Goal: Check status: Check status

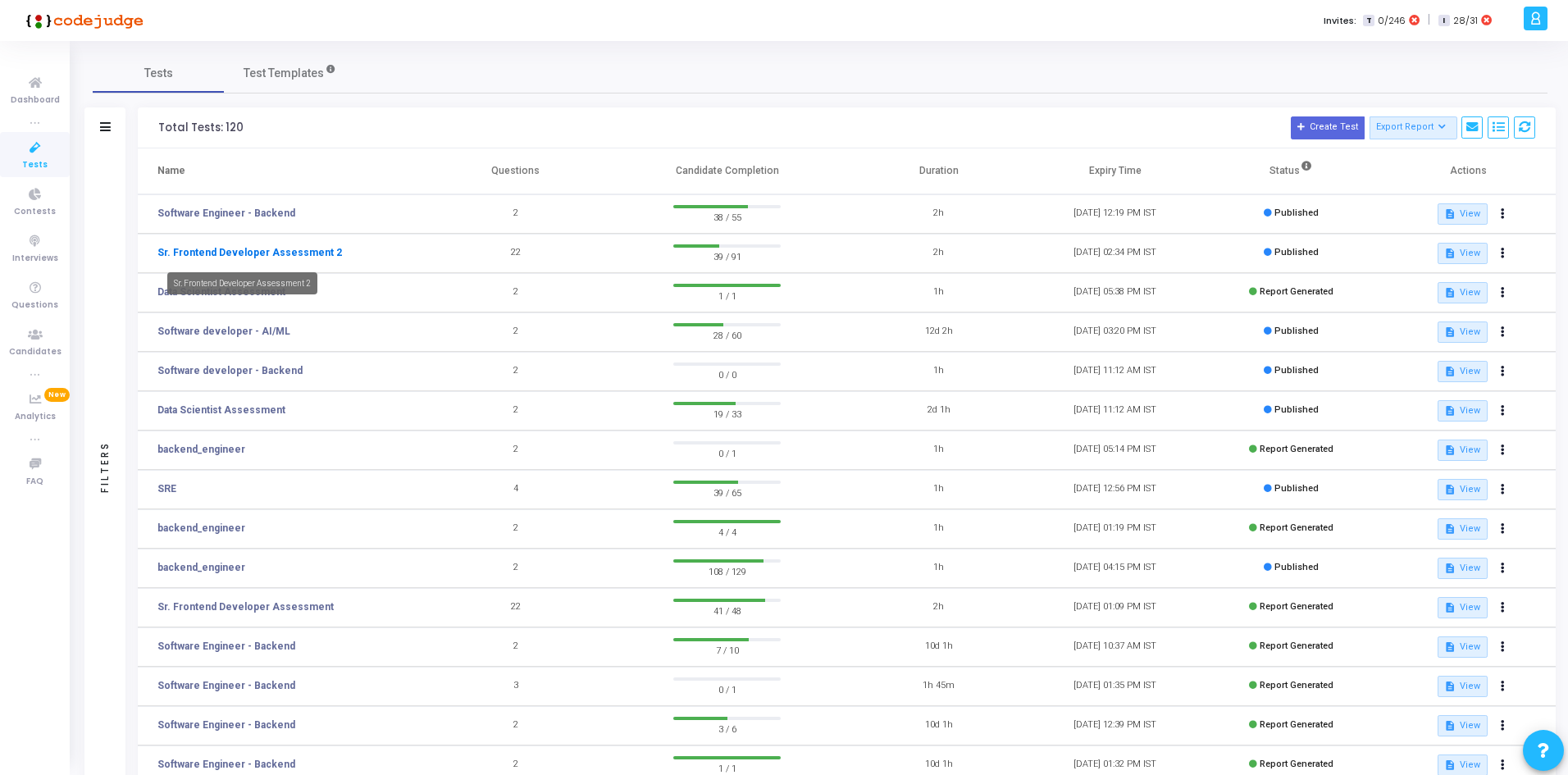
click at [292, 251] on link "Sr. Frontend Developer Assessment 2" at bounding box center [249, 252] width 185 height 15
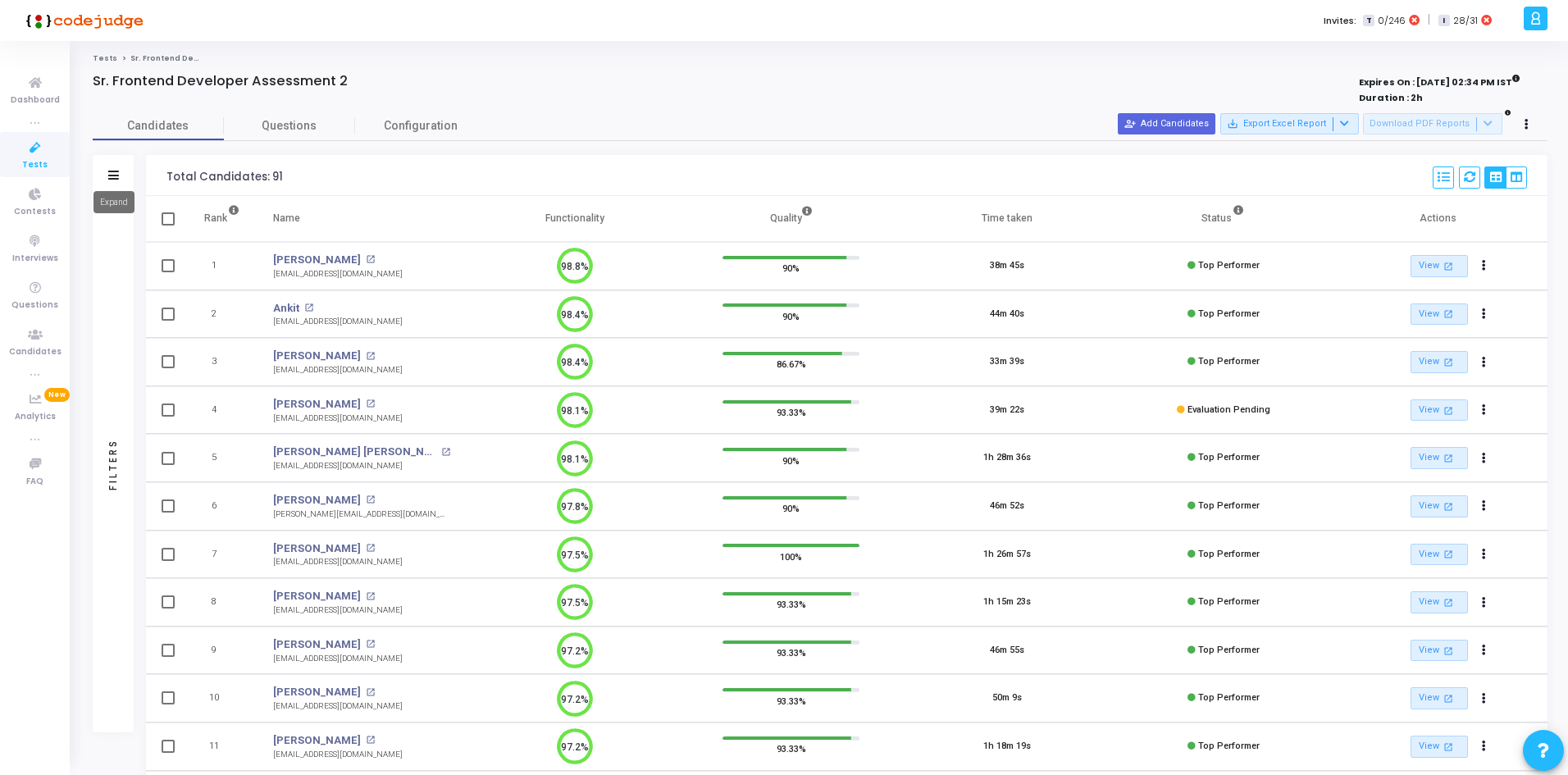
click at [115, 176] on icon at bounding box center [113, 175] width 11 height 9
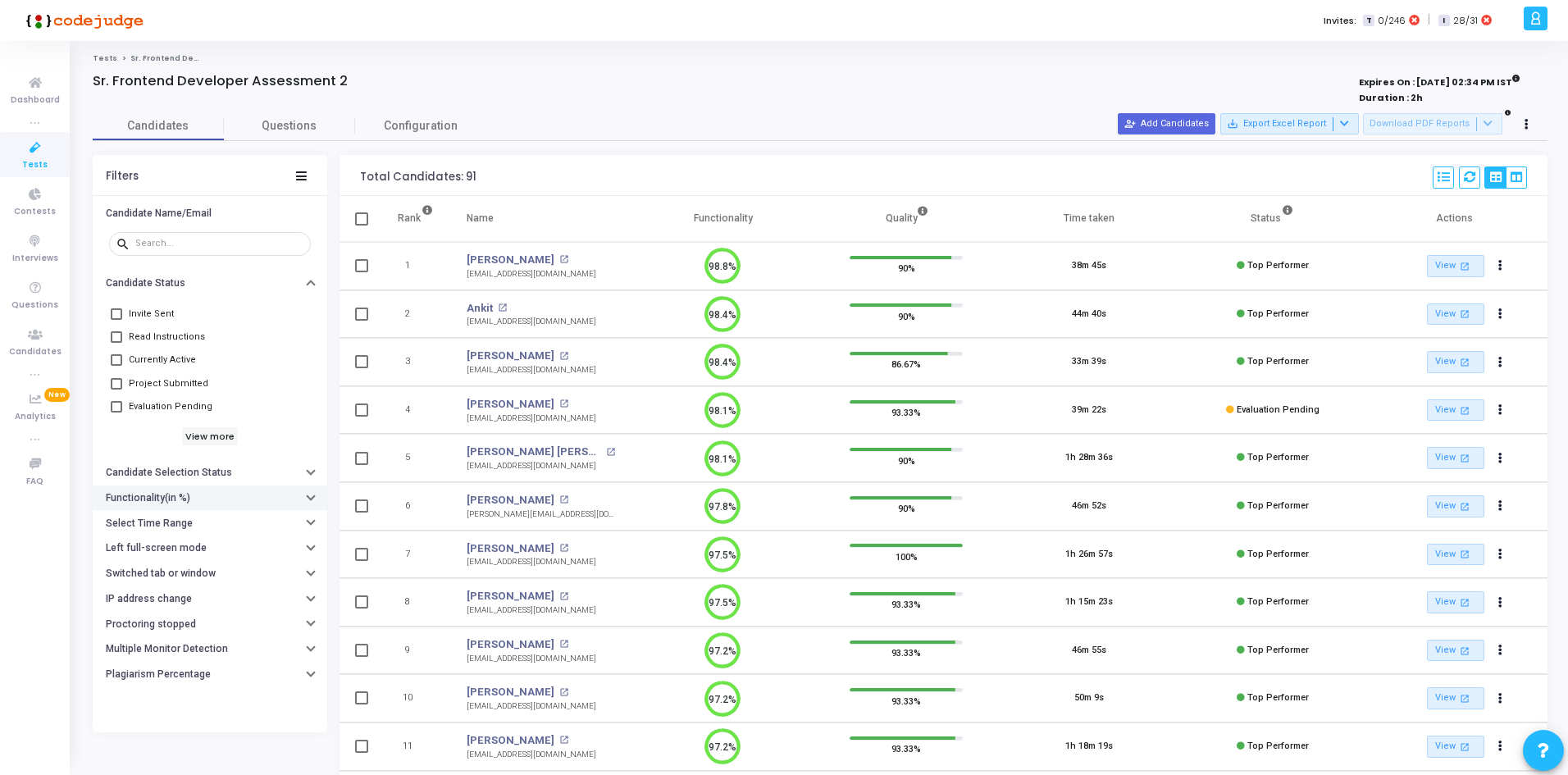
click at [180, 501] on h6 "Functionality(in %)" at bounding box center [148, 498] width 84 height 13
click at [164, 557] on div "Greater than or equal to" at bounding box center [210, 535] width 234 height 49
click at [162, 574] on h6 "Select Time Range" at bounding box center [148, 573] width 87 height 13
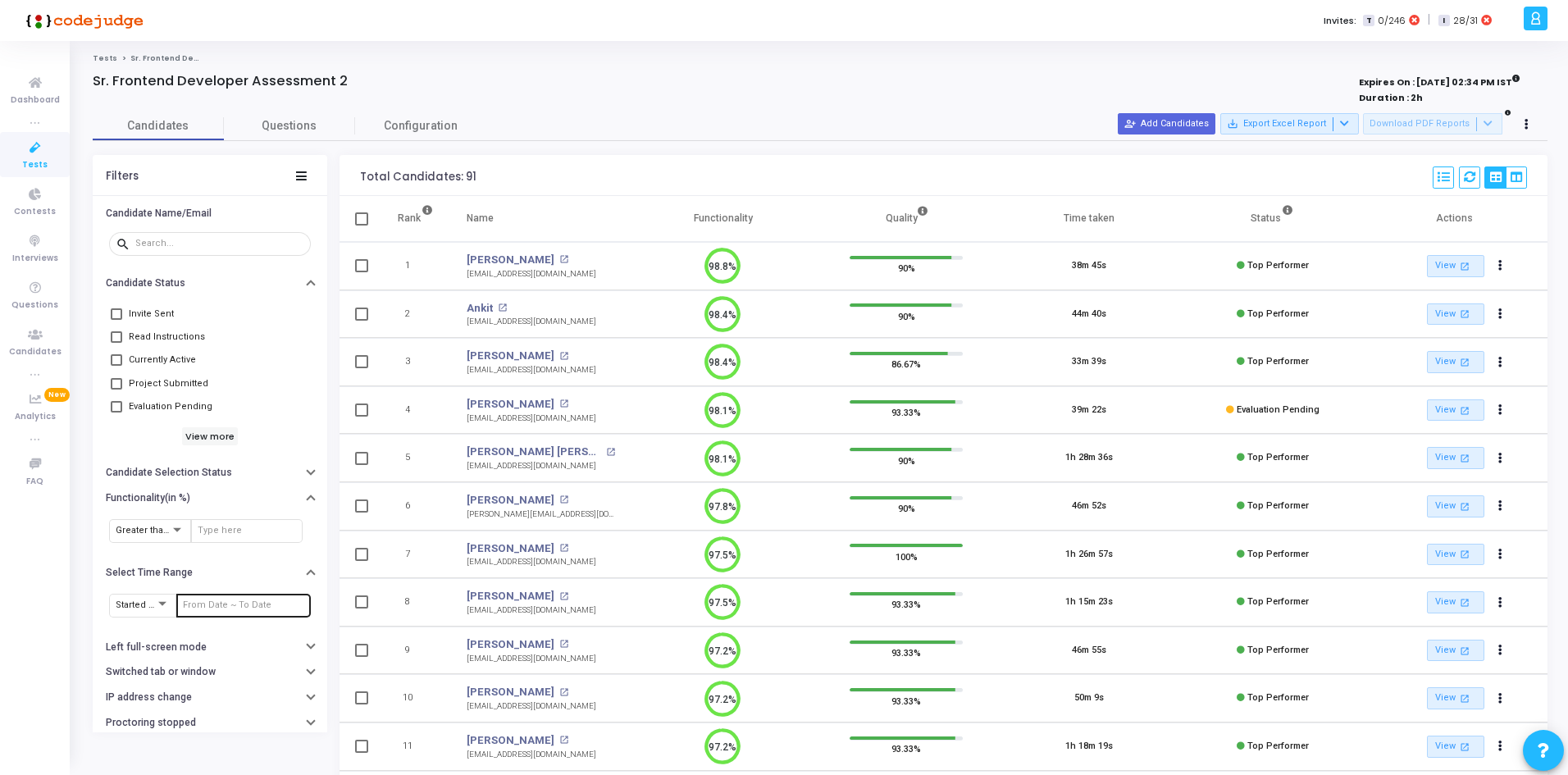
click at [196, 613] on div at bounding box center [243, 604] width 121 height 26
click at [194, 604] on input "text" at bounding box center [243, 605] width 121 height 10
click at [201, 436] on span "24" at bounding box center [195, 439] width 21 height 21
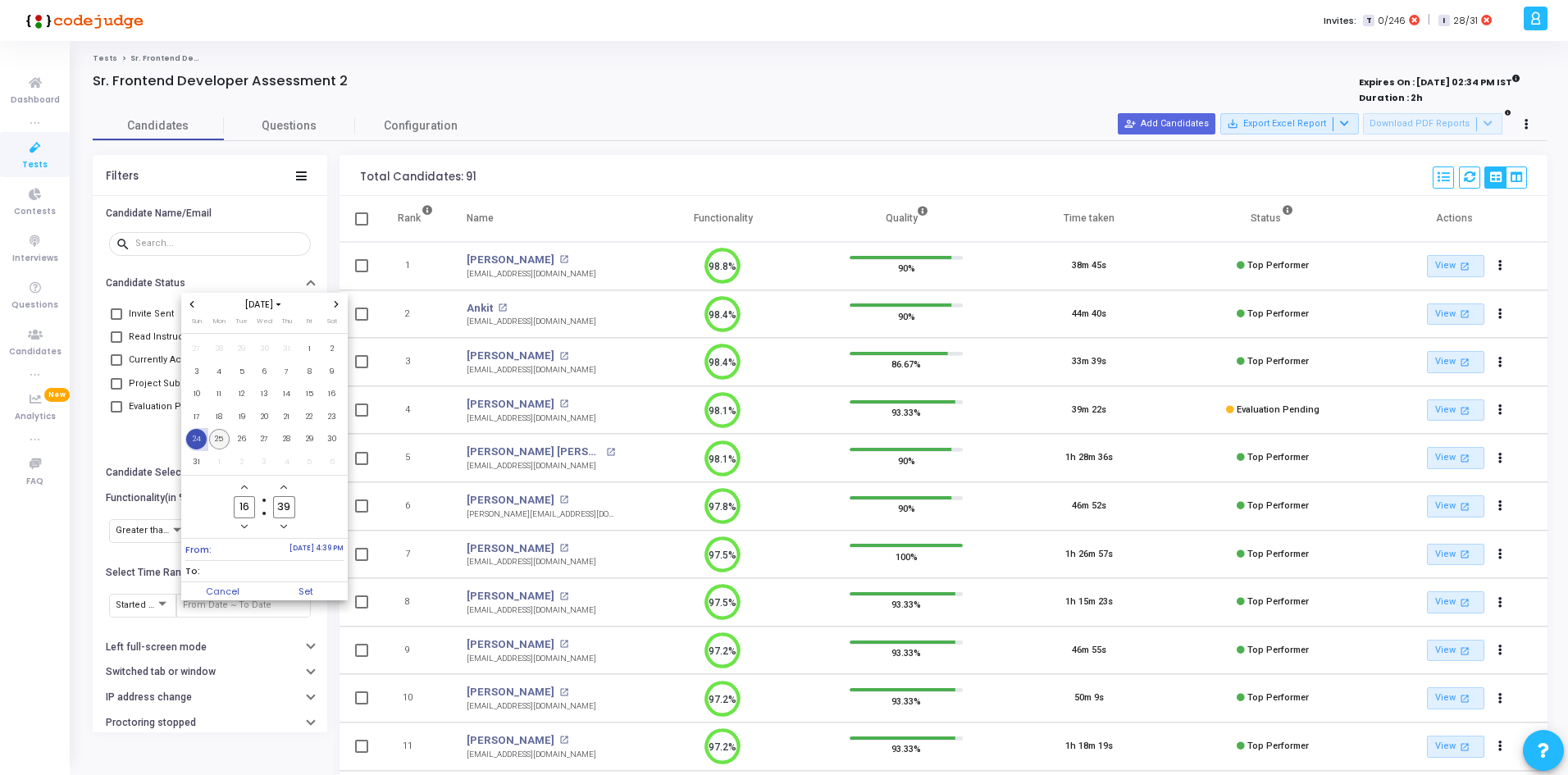
click at [217, 447] on span "25" at bounding box center [219, 439] width 21 height 21
click at [307, 589] on span "Set" at bounding box center [306, 591] width 84 height 18
type input "[DATE] 4:39 PM - [DATE] 4:39 PM"
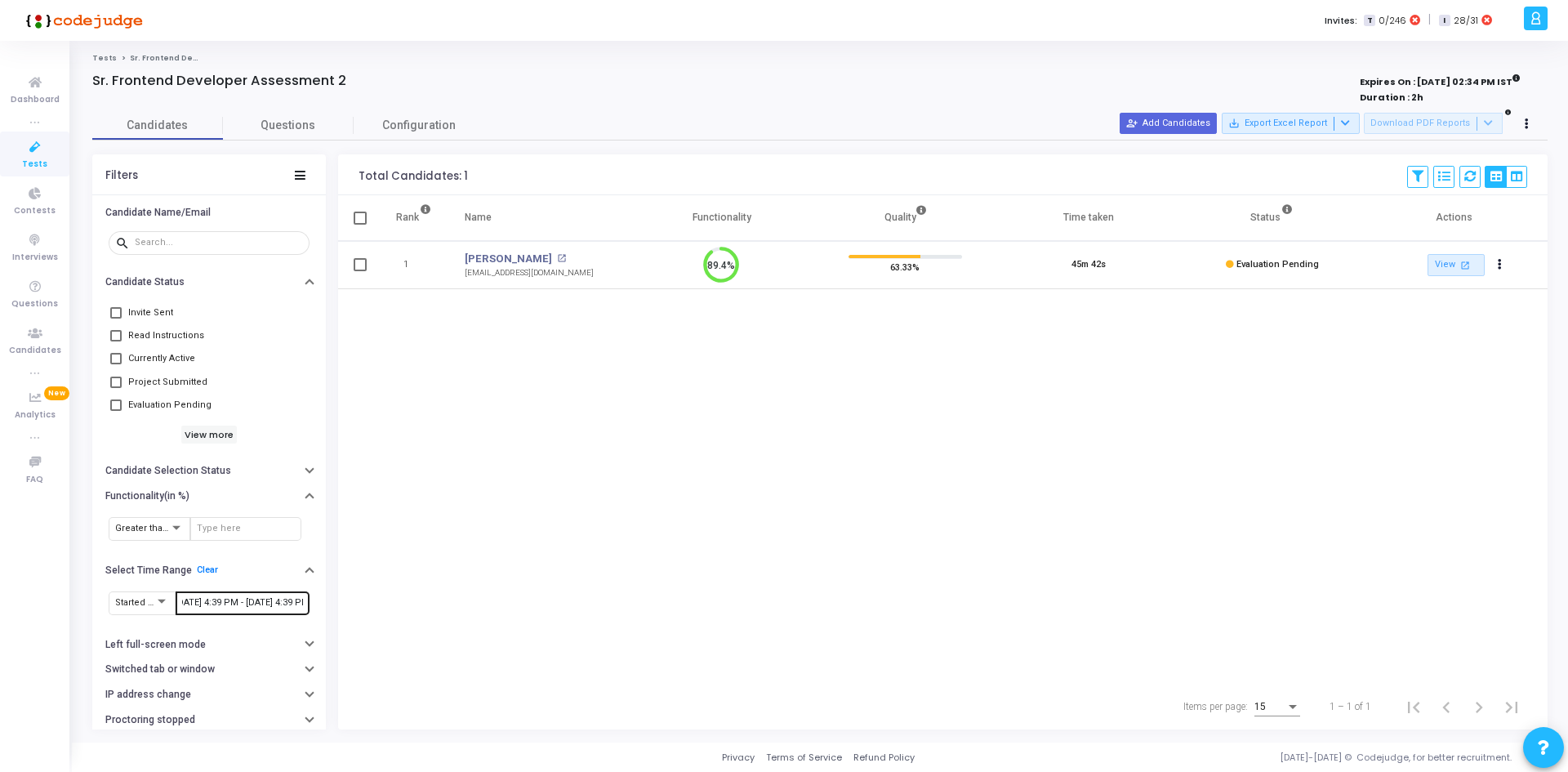
click at [186, 608] on div "[DATE] 4:39 PM - [DATE] 4:39 PM" at bounding box center [242, 602] width 121 height 26
click at [185, 608] on div "[DATE] 4:39 PM - [DATE] 4:39 PM" at bounding box center [242, 602] width 121 height 26
click at [202, 594] on div "[DATE] 4:39 PM - [DATE] 4:39 PM" at bounding box center [242, 602] width 121 height 26
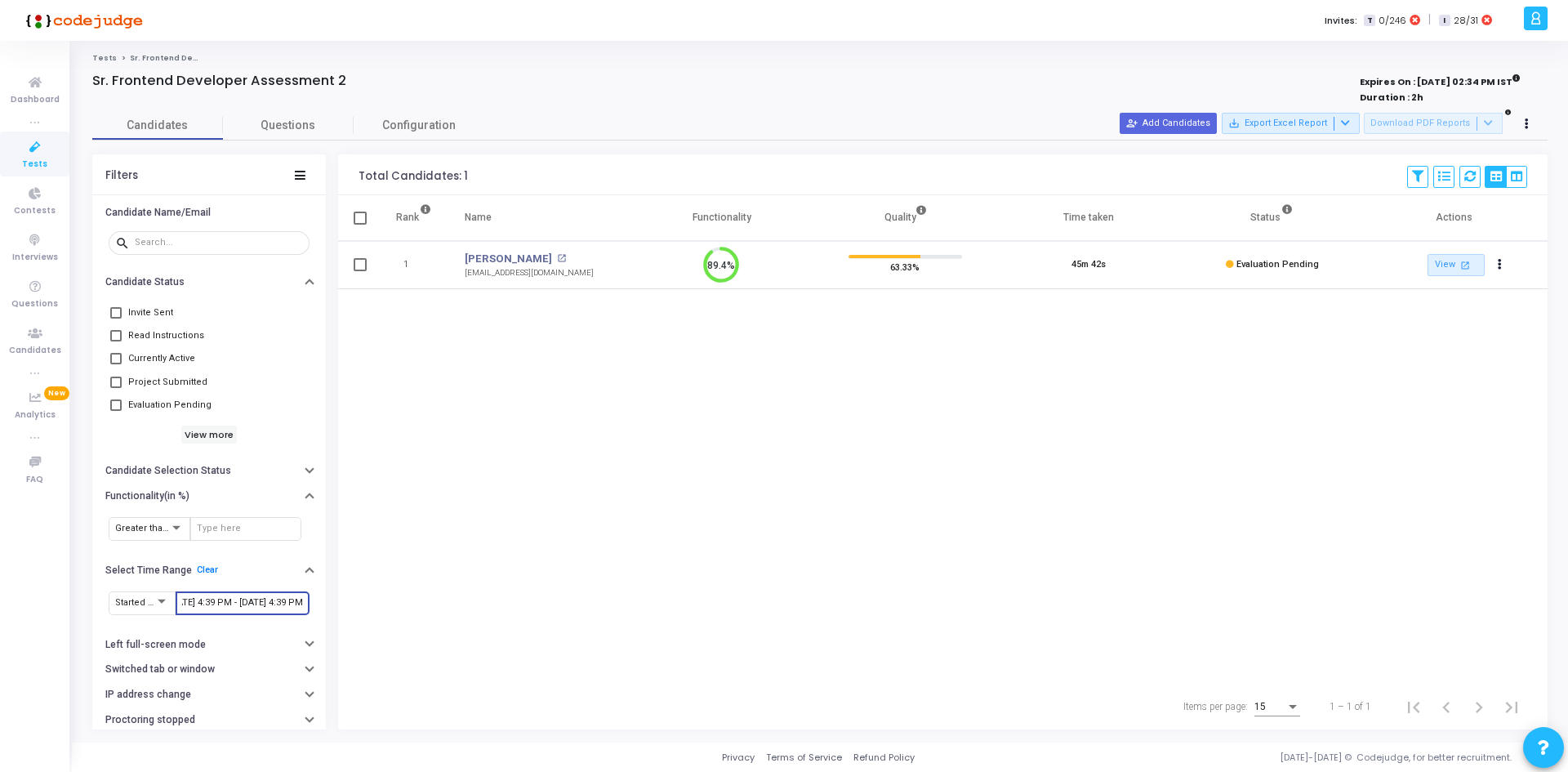
click at [201, 598] on input "[DATE] 4:39 PM - [DATE] 4:39 PM" at bounding box center [242, 603] width 121 height 10
click at [555, 353] on div at bounding box center [784, 386] width 1568 height 772
drag, startPoint x: 1315, startPoint y: 260, endPoint x: 1208, endPoint y: 271, distance: 107.6
click at [1208, 271] on td "Evaluation Pending" at bounding box center [1272, 266] width 184 height 49
